Goal: Transaction & Acquisition: Purchase product/service

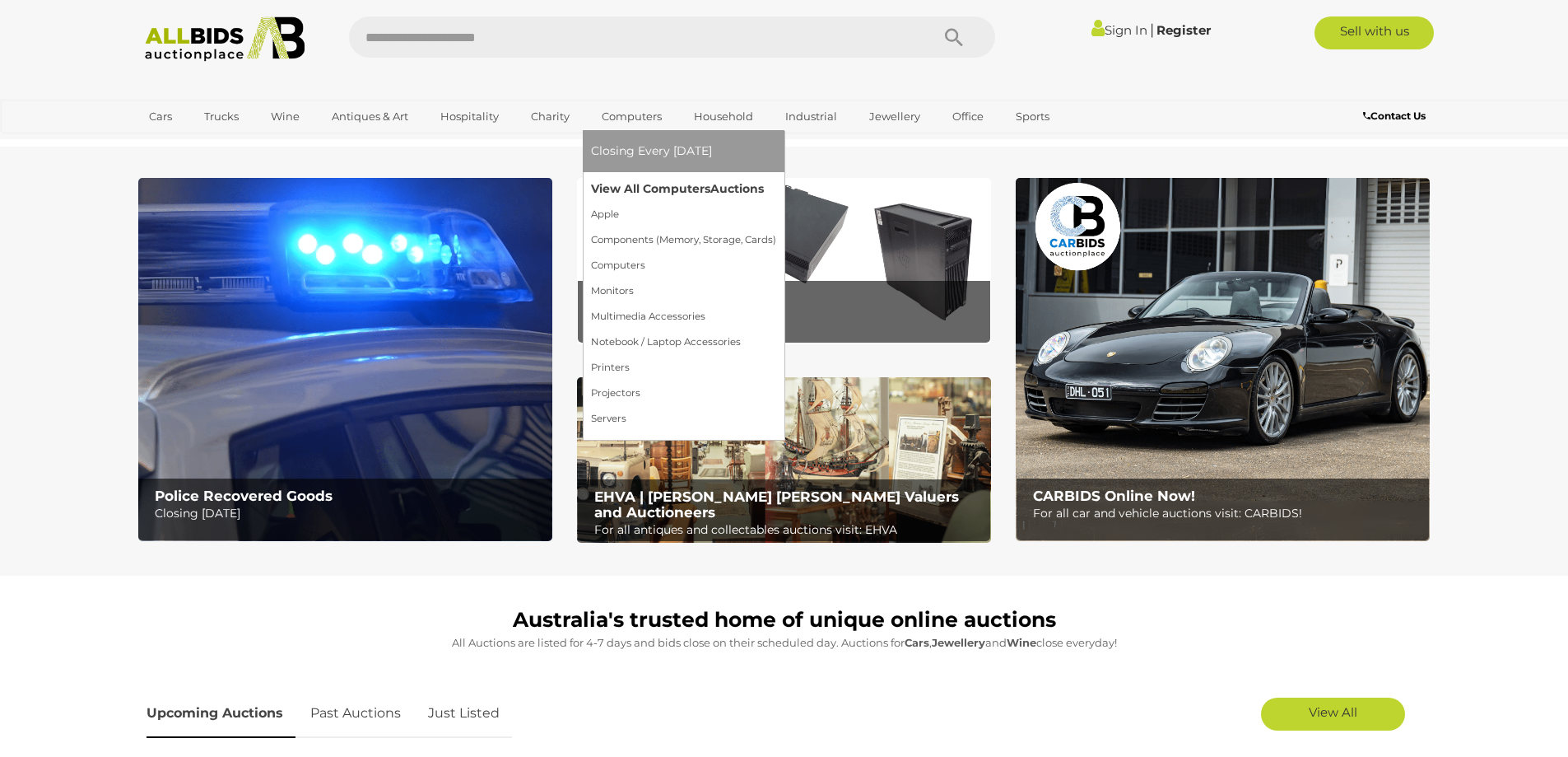
click at [635, 188] on link "View All Computers Auctions" at bounding box center [683, 189] width 186 height 25
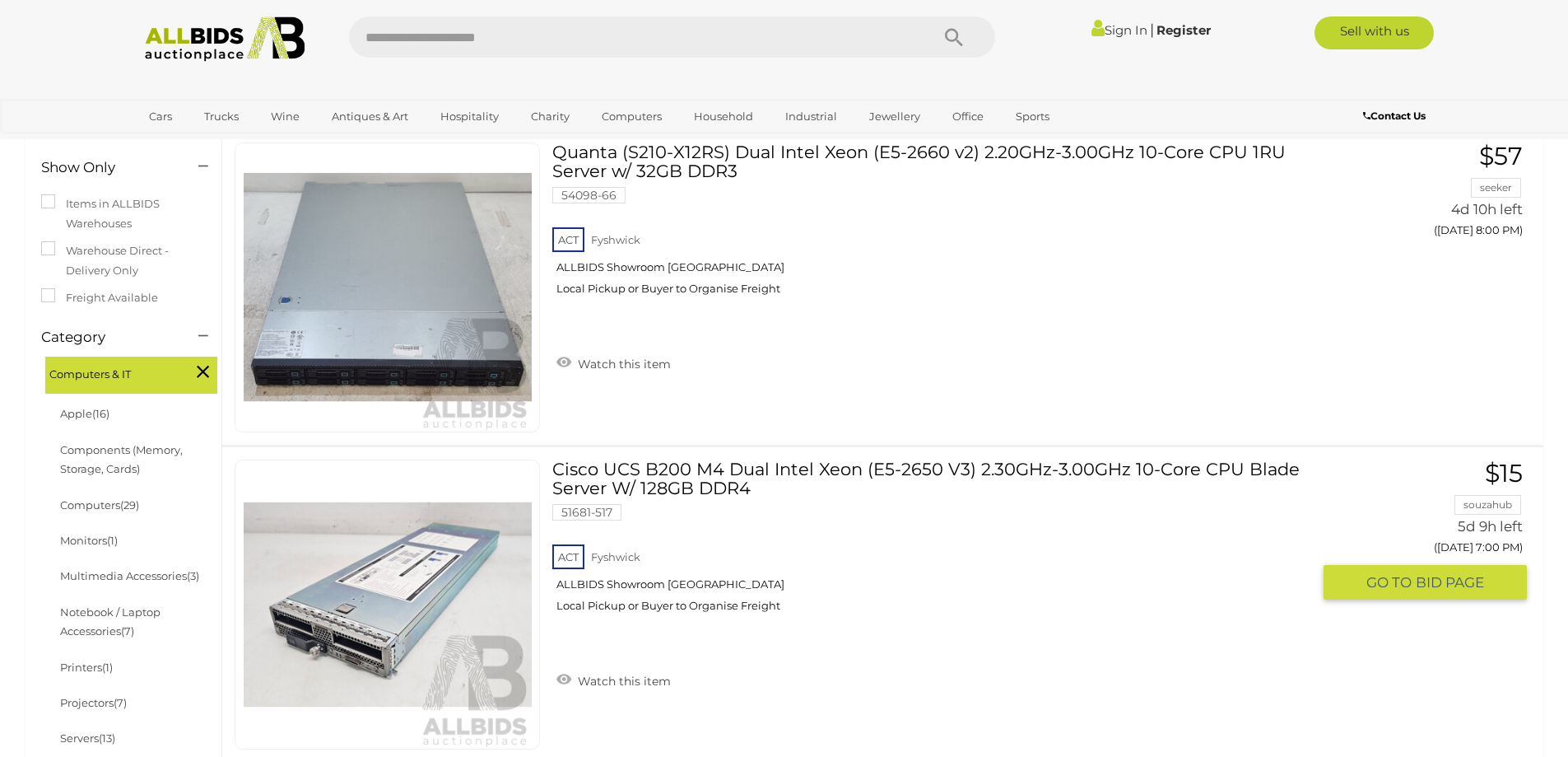
scroll to position [247, 0]
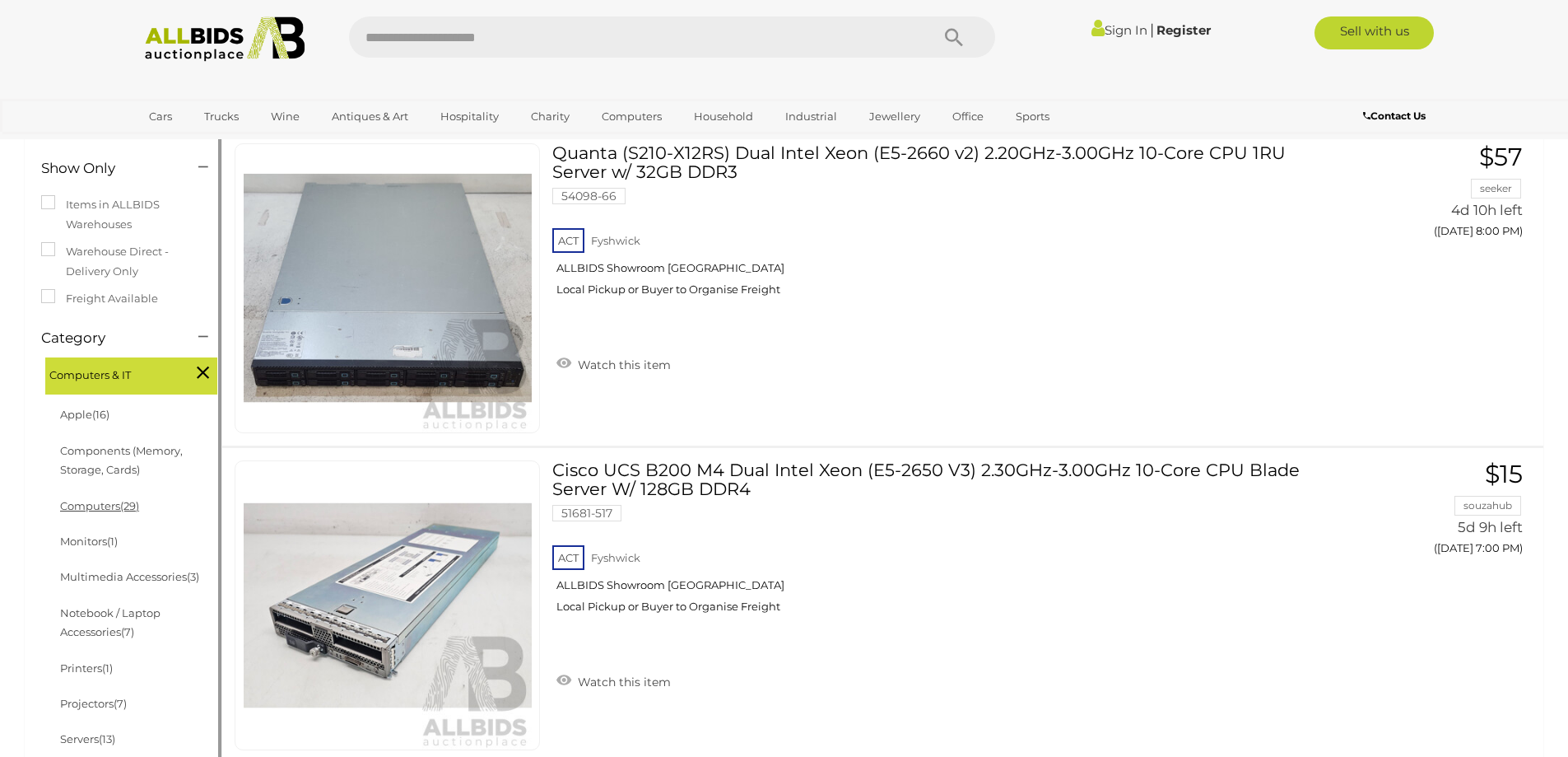
click at [132, 503] on span "(29)" at bounding box center [129, 505] width 18 height 14
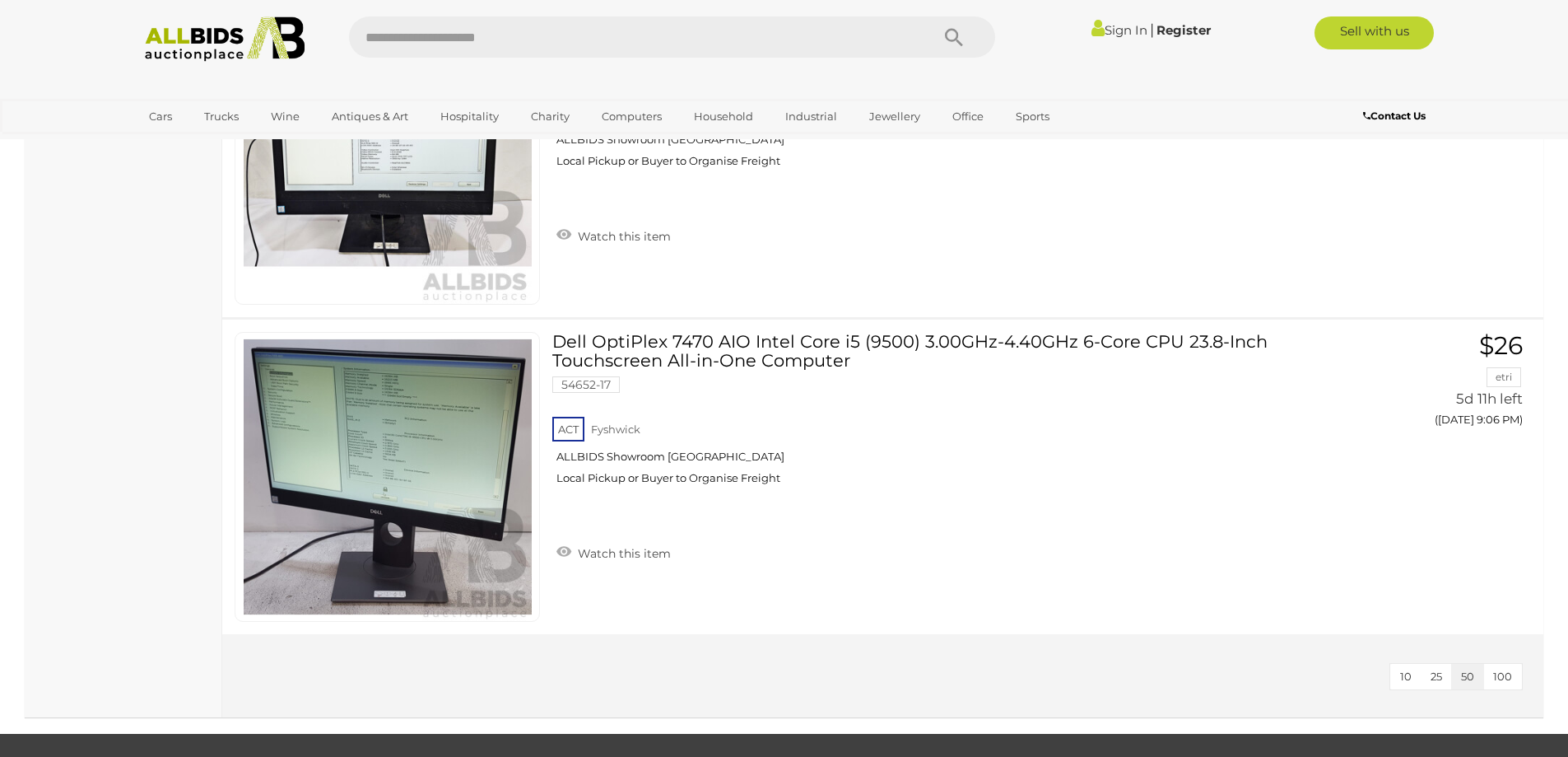
scroll to position [8891, 0]
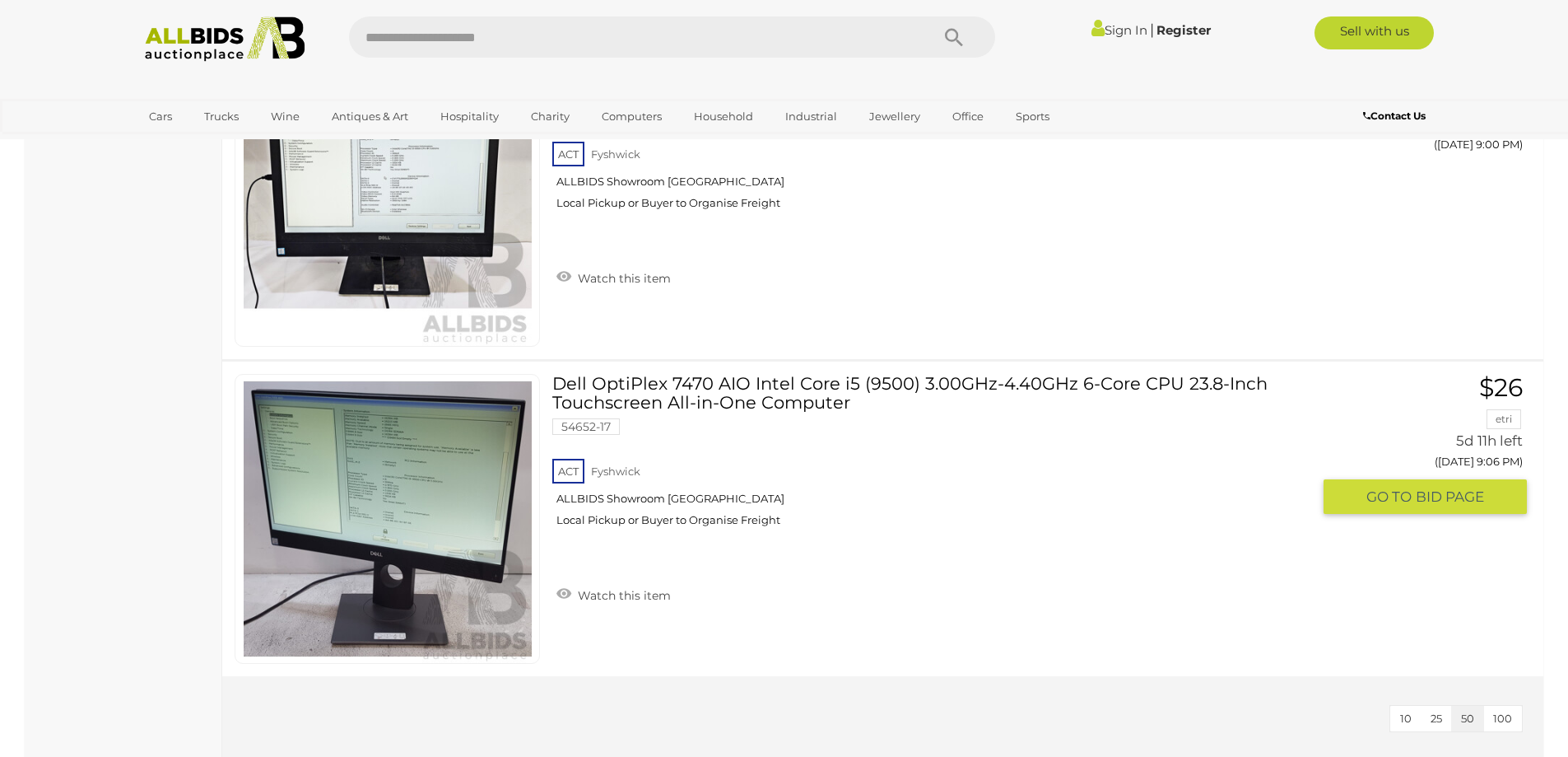
click at [868, 392] on link "Dell OptiPlex 7470 AIO Intel Core i5 (9500) 3.00GHz-4.40GHz 6-Core CPU 23.8-Inc…" at bounding box center [937, 457] width 746 height 165
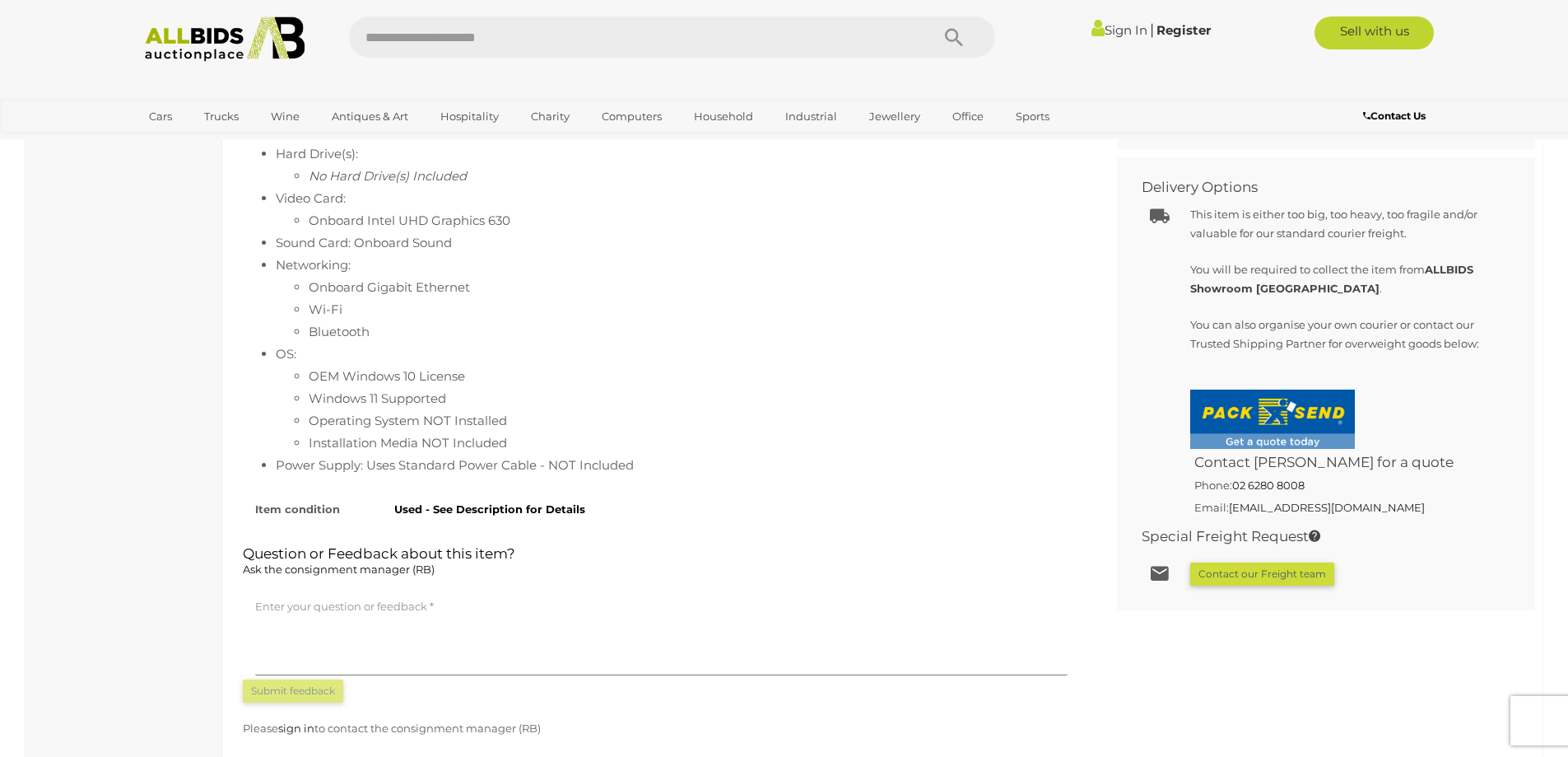
scroll to position [906, 0]
